Goal: Information Seeking & Learning: Learn about a topic

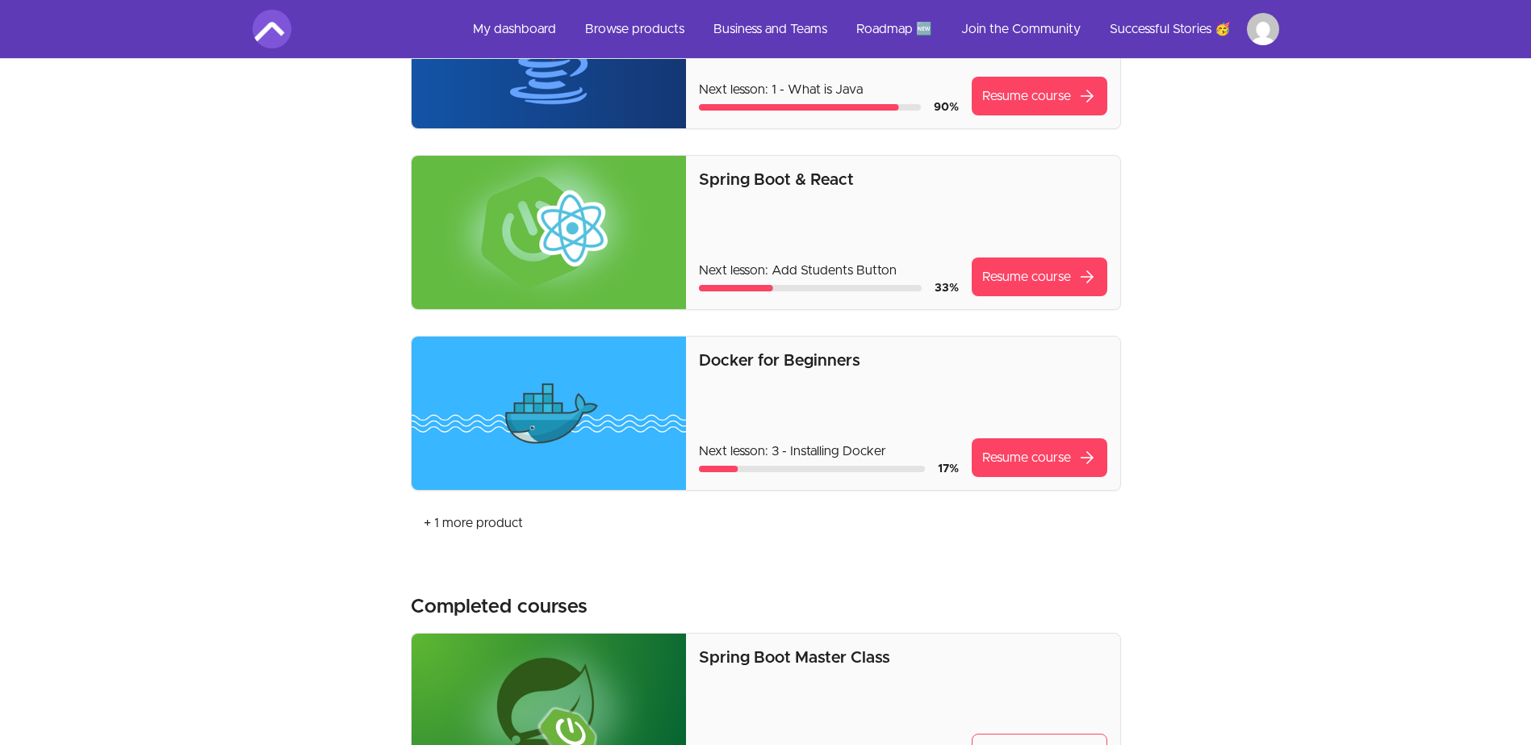
scroll to position [404, 0]
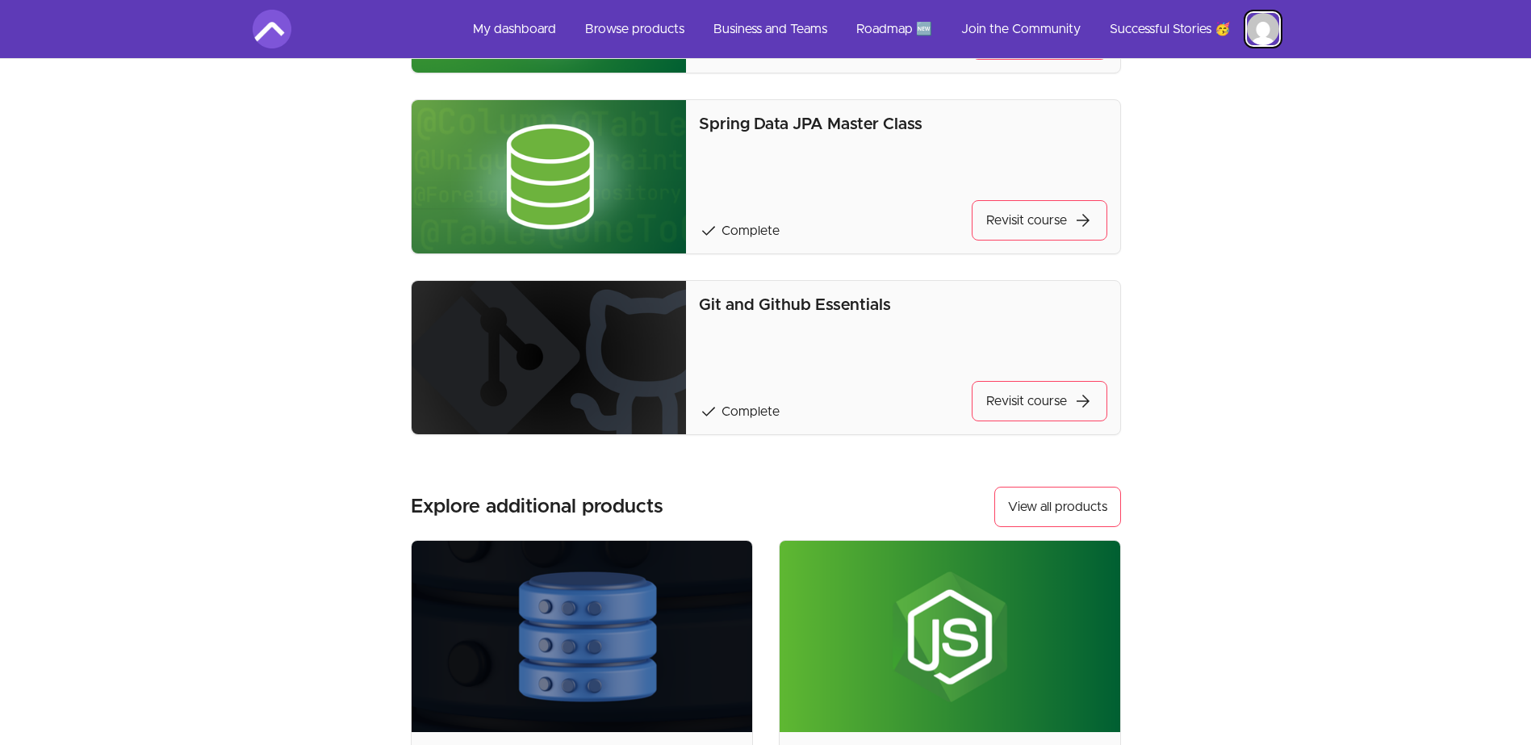
scroll to position [1292, 0]
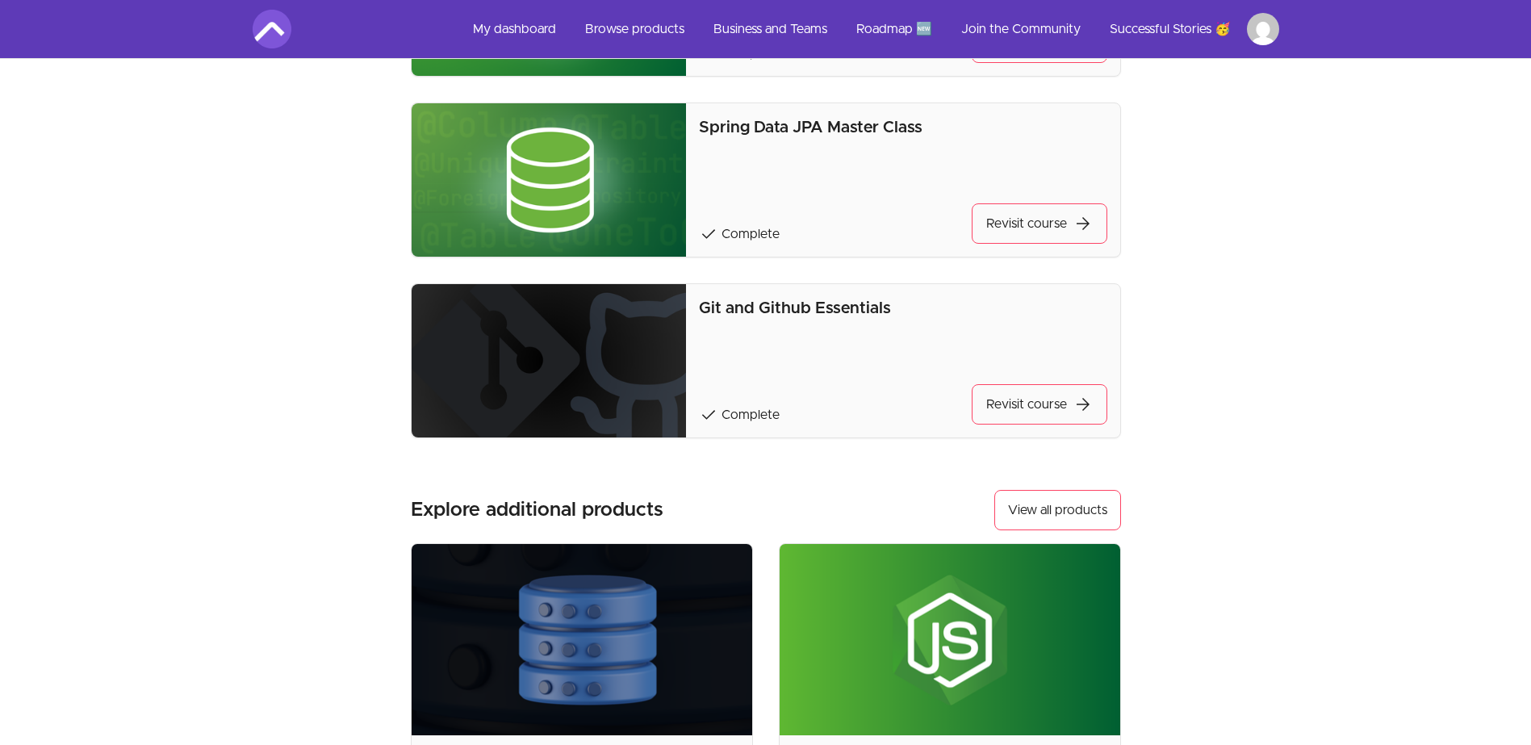
click at [268, 27] on img at bounding box center [272, 29] width 39 height 39
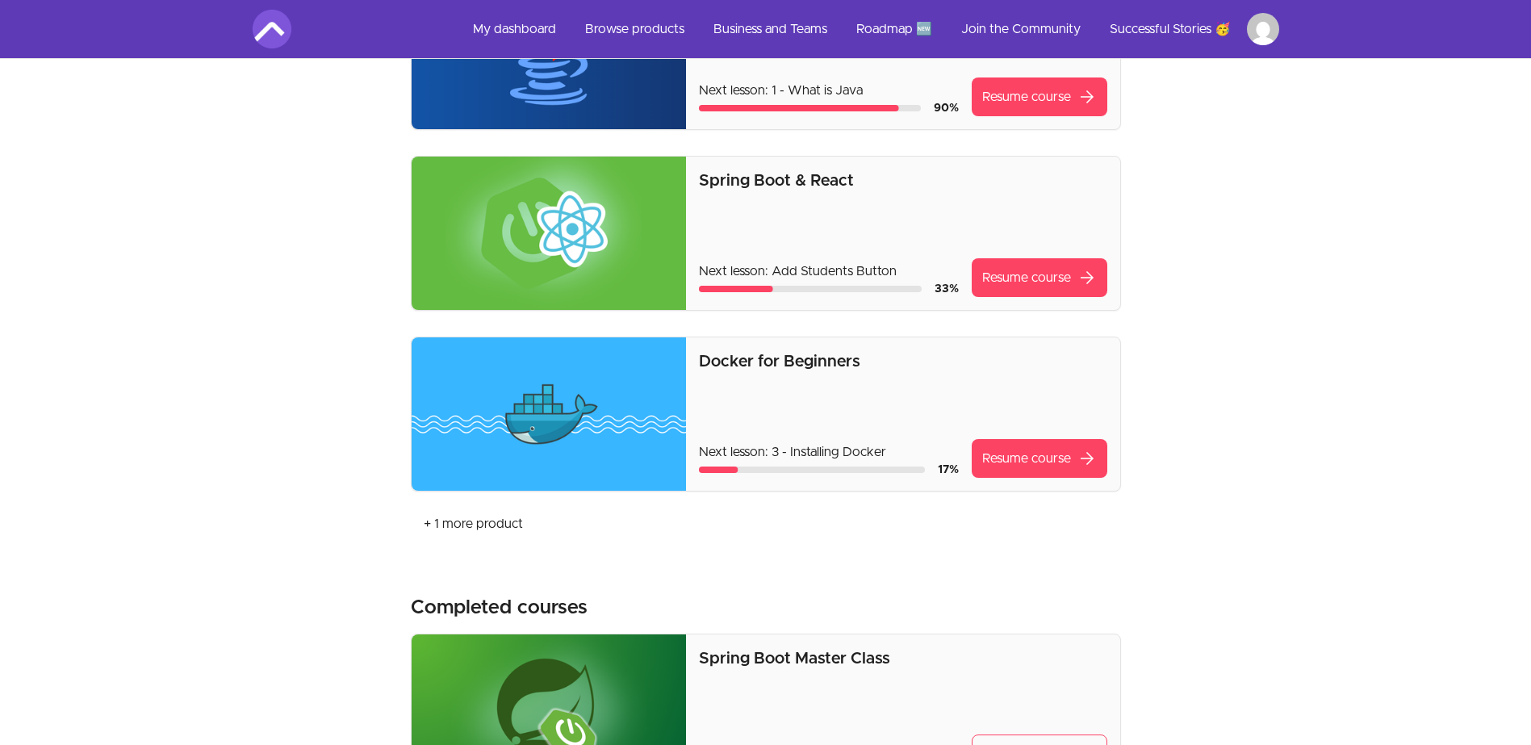
scroll to position [404, 0]
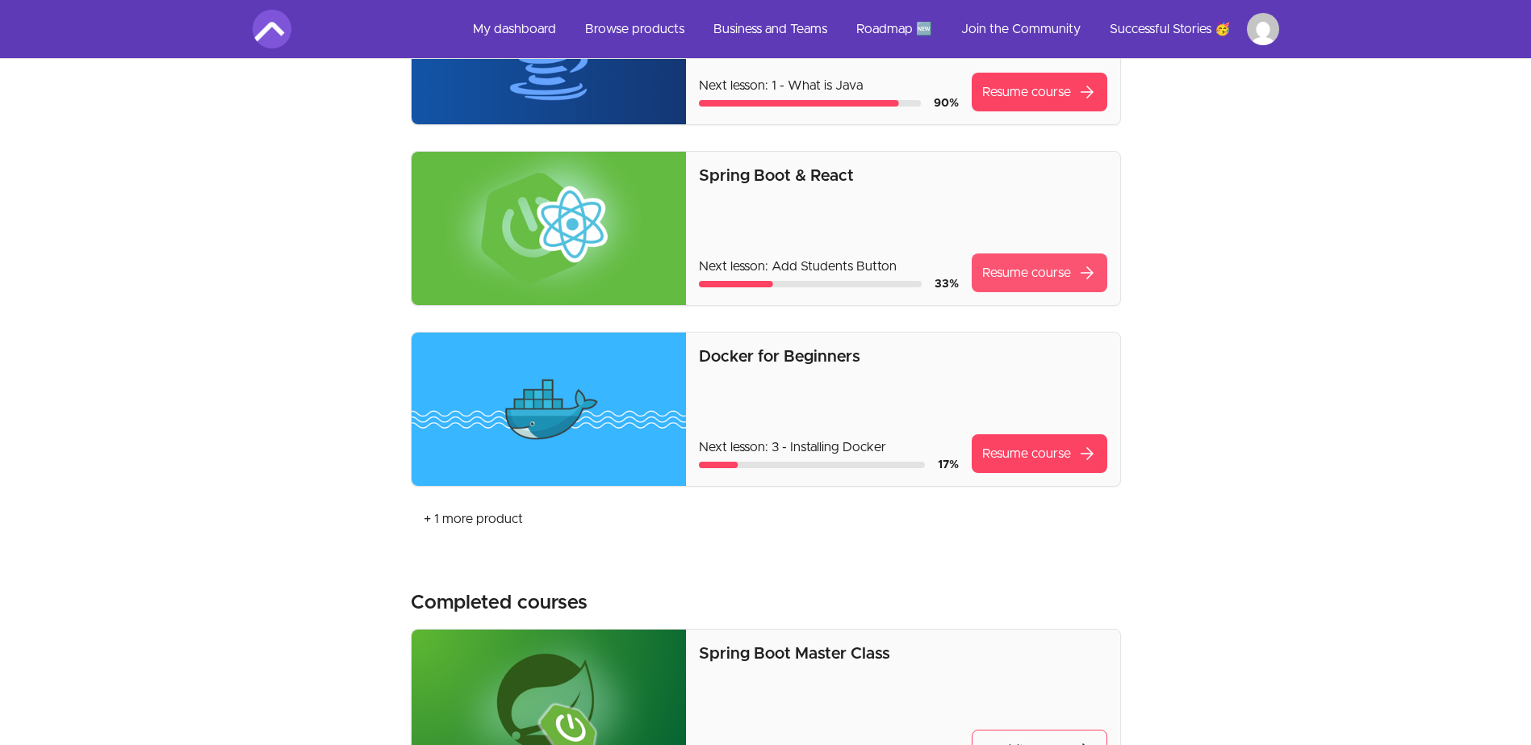
click at [1023, 281] on link "Resume course arrow_forward" at bounding box center [1040, 272] width 136 height 39
